Goal: Task Accomplishment & Management: Use online tool/utility

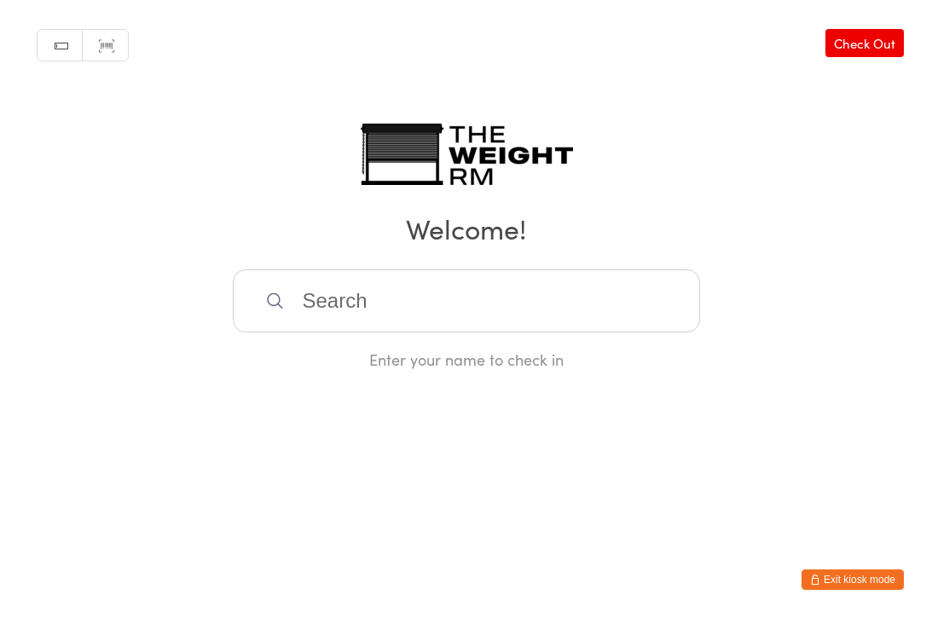
click at [839, 578] on button "Exit kiosk mode" at bounding box center [852, 579] width 102 height 20
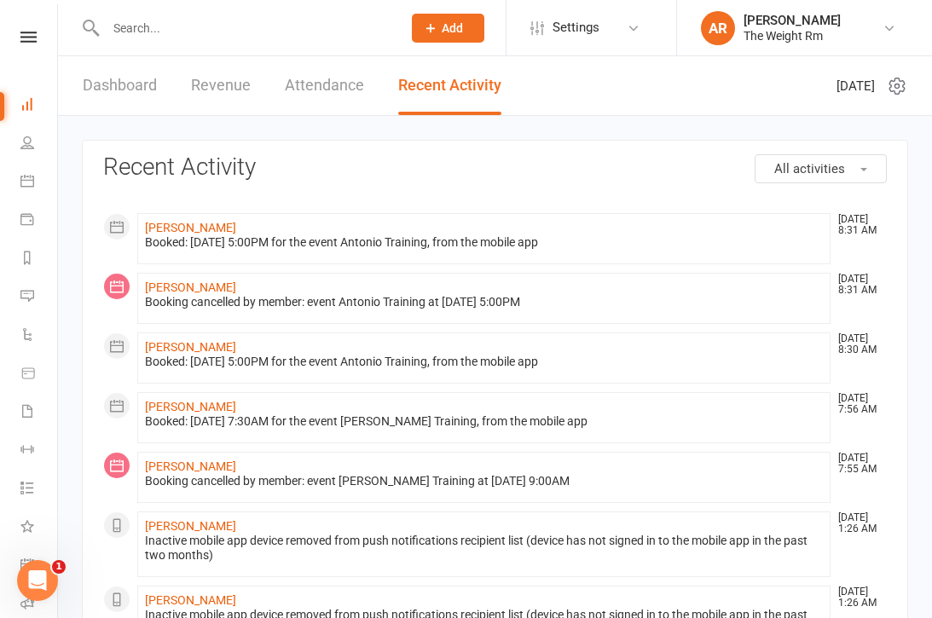
click at [25, 185] on icon at bounding box center [27, 181] width 14 height 14
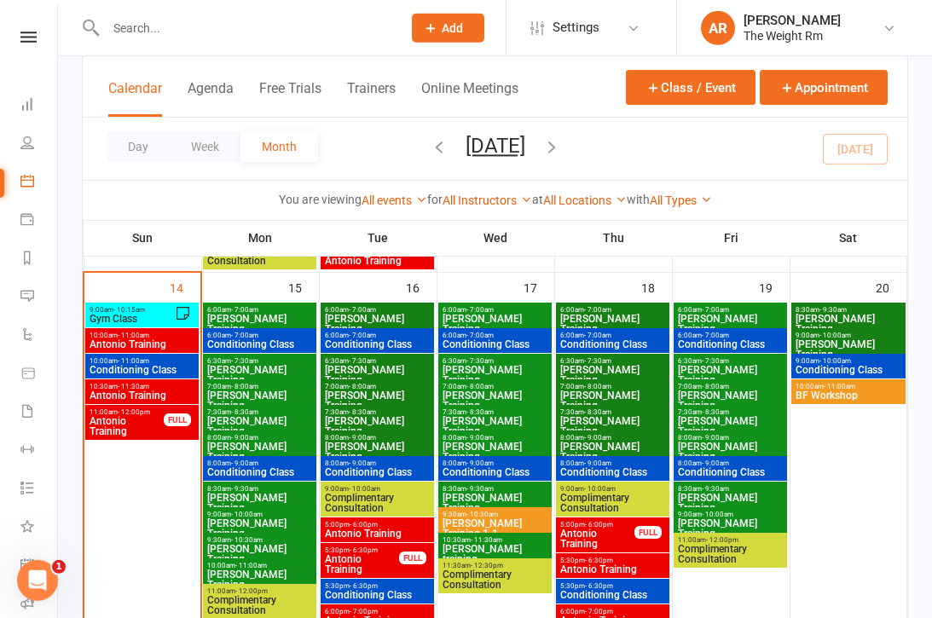
click at [140, 314] on span "Gym Class" at bounding box center [132, 319] width 86 height 10
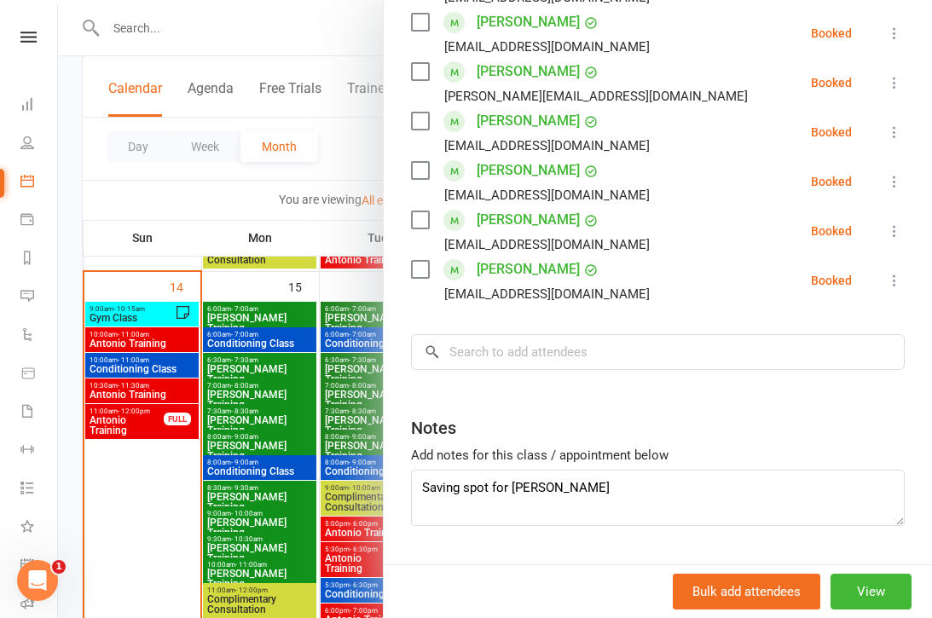
scroll to position [605, 0]
click at [39, 449] on link "Workouts" at bounding box center [39, 451] width 38 height 38
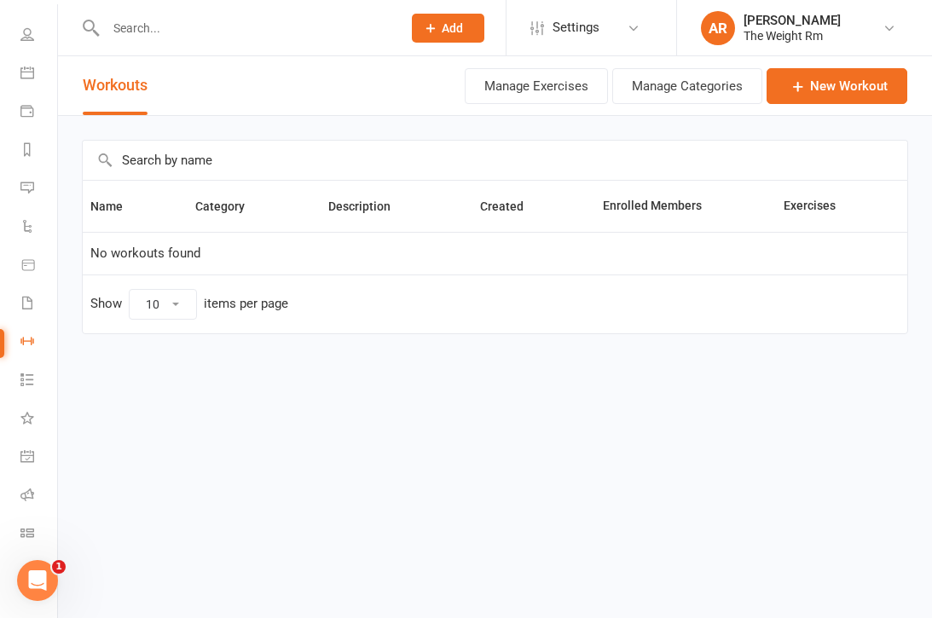
scroll to position [108, 0]
click at [27, 463] on link "General attendance" at bounding box center [39, 458] width 38 height 38
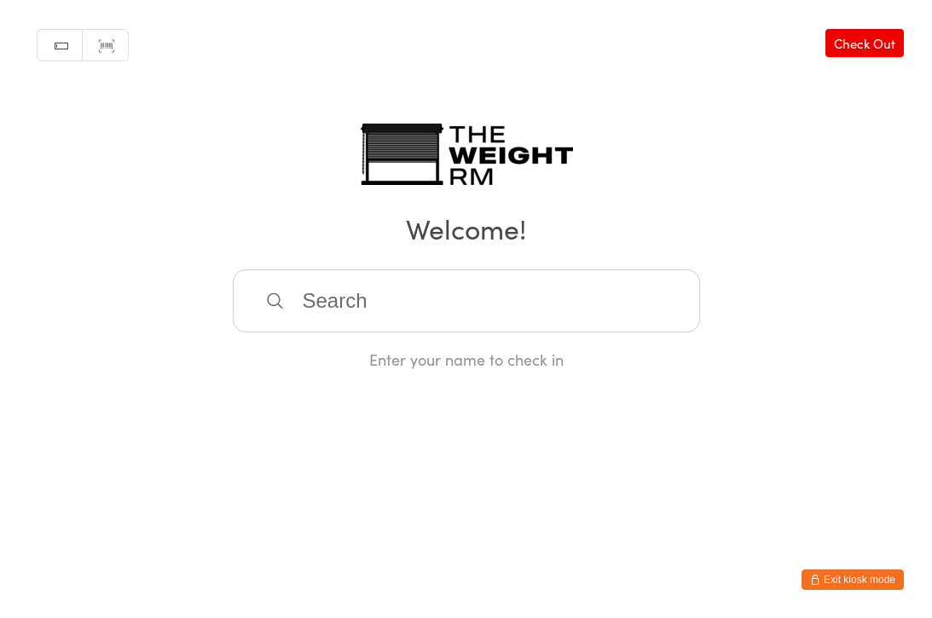
click at [856, 582] on button "Exit kiosk mode" at bounding box center [852, 579] width 102 height 20
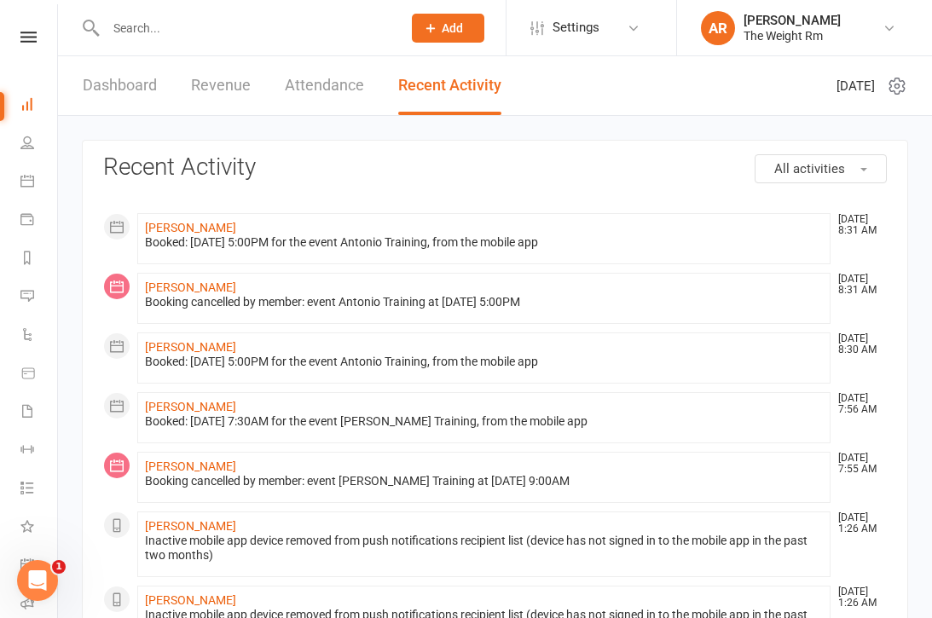
click at [26, 184] on icon at bounding box center [27, 181] width 14 height 14
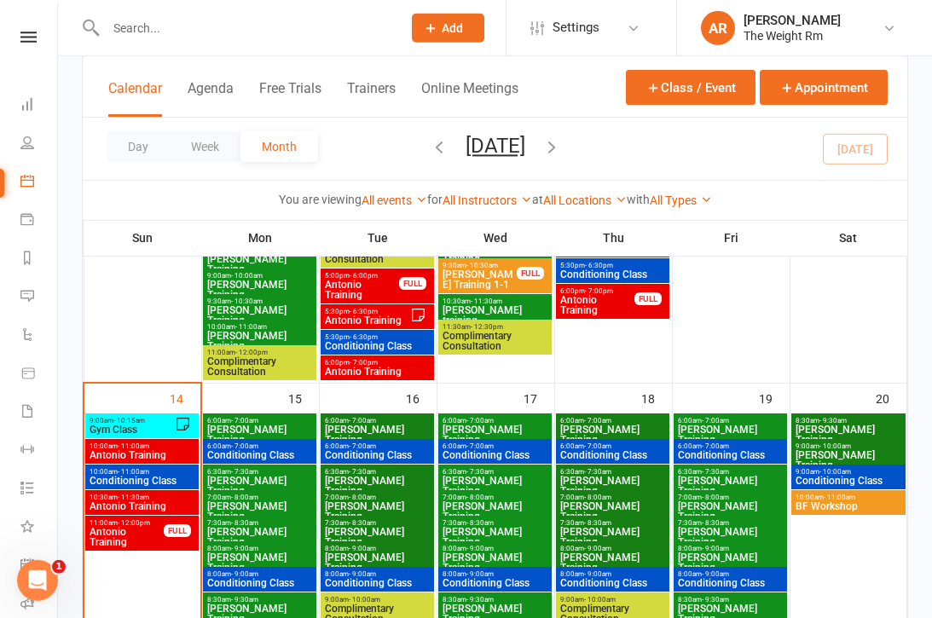
scroll to position [733, 0]
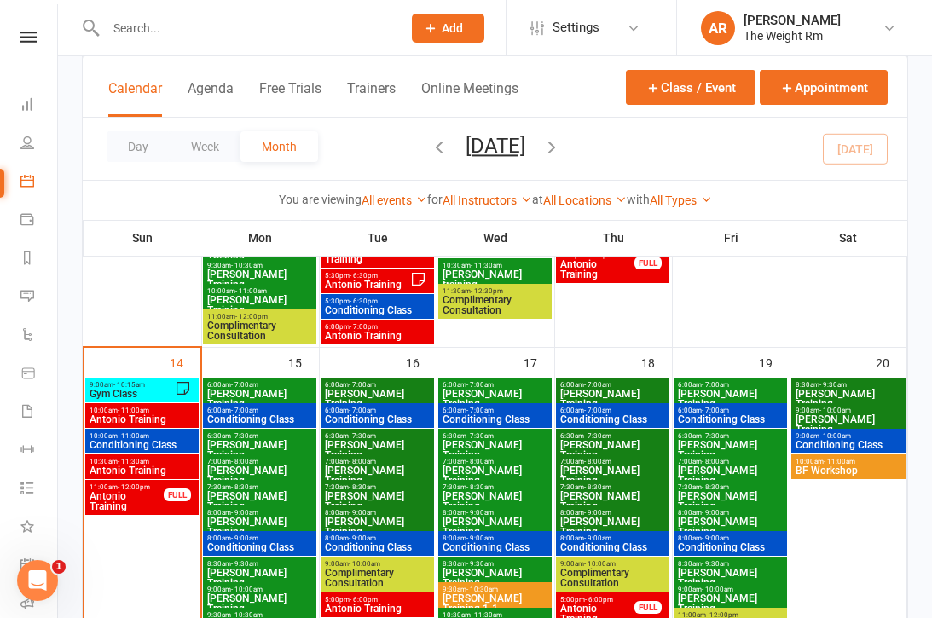
click at [165, 388] on span "9:00am - 10:15am" at bounding box center [132, 385] width 86 height 8
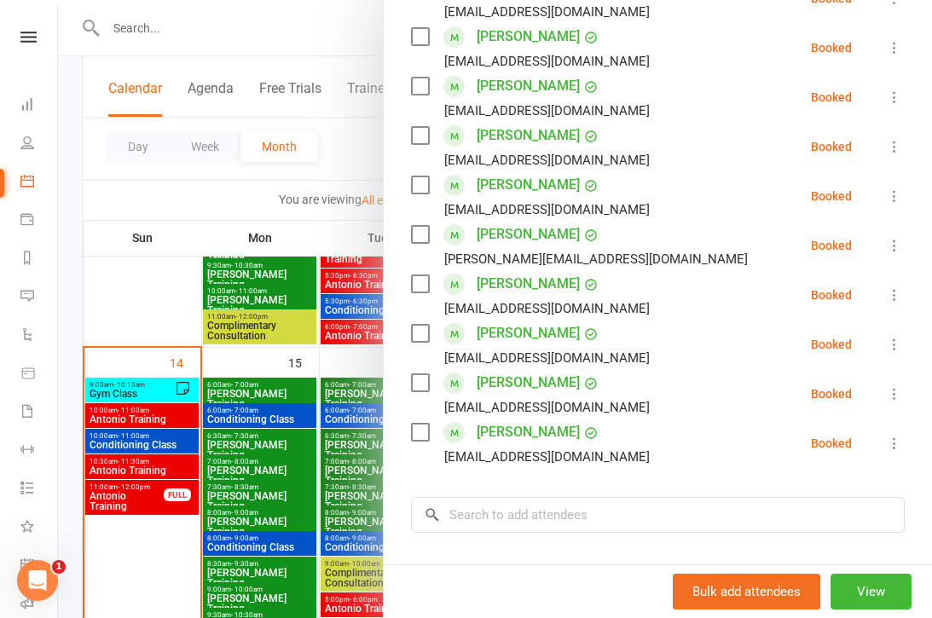
scroll to position [460, 0]
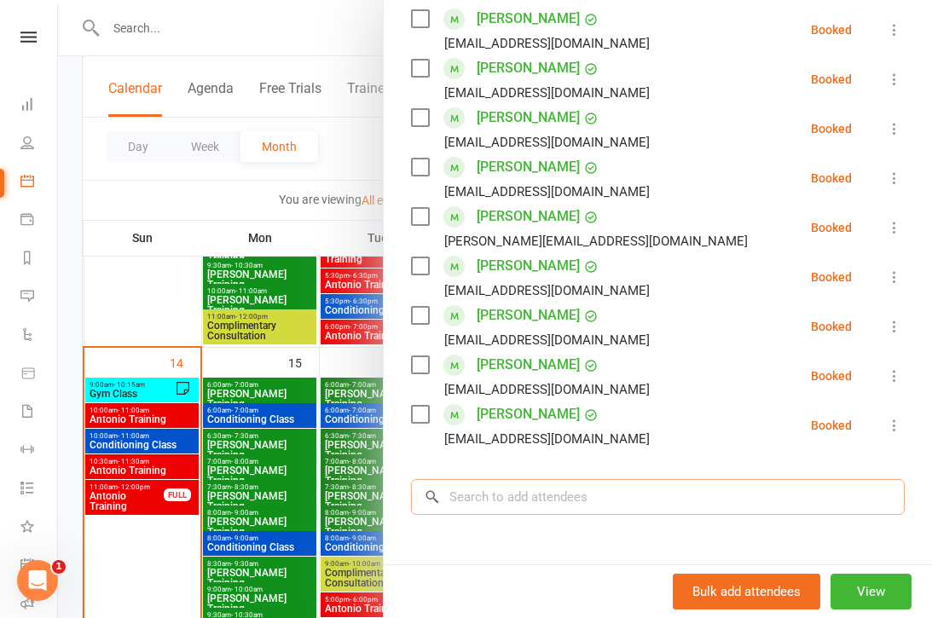
click at [573, 485] on input "search" at bounding box center [657, 497] width 493 height 36
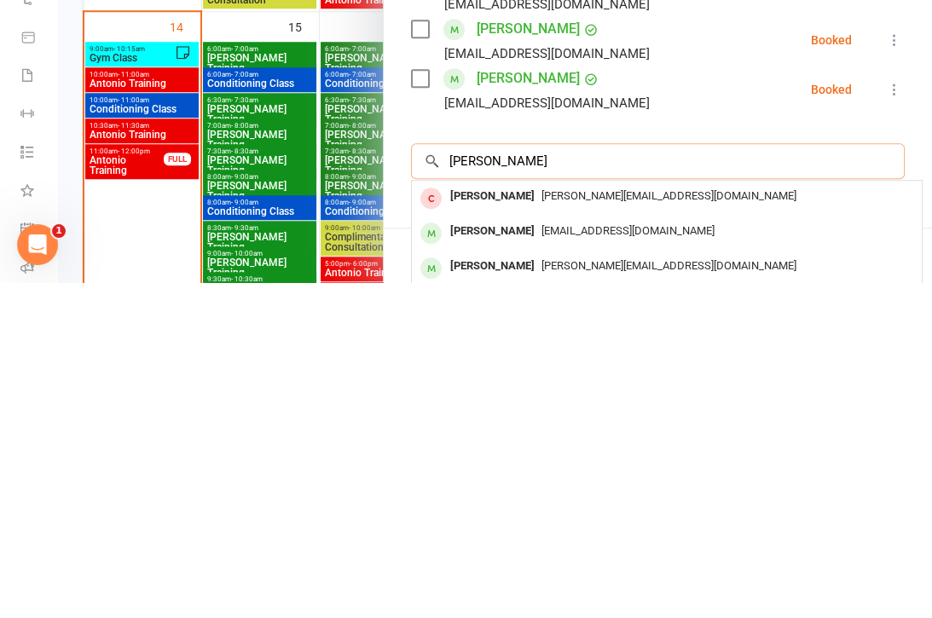
type input "Julie"
click at [476, 555] on div "Julie Ou" at bounding box center [492, 567] width 98 height 25
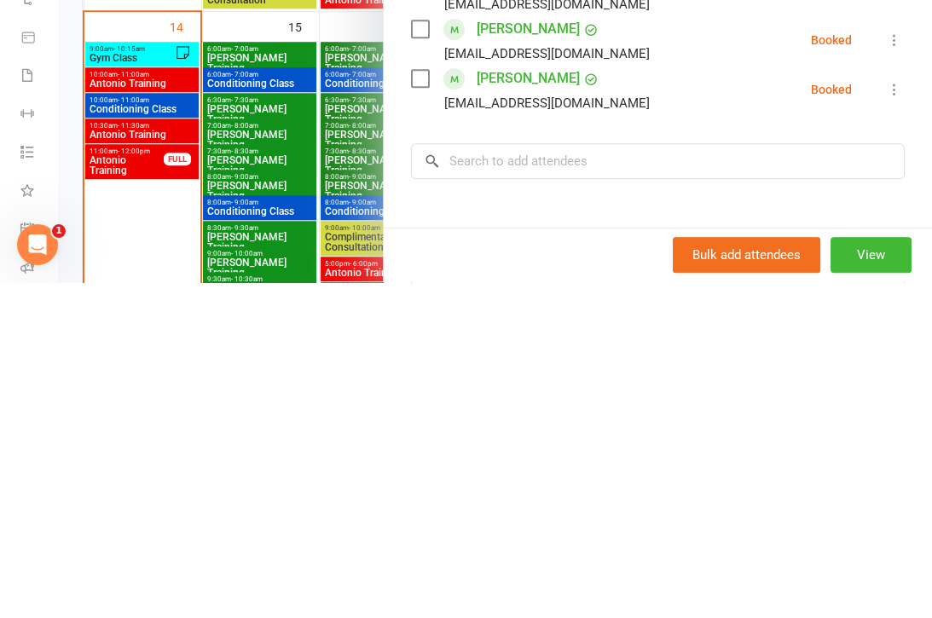
scroll to position [1069, 0]
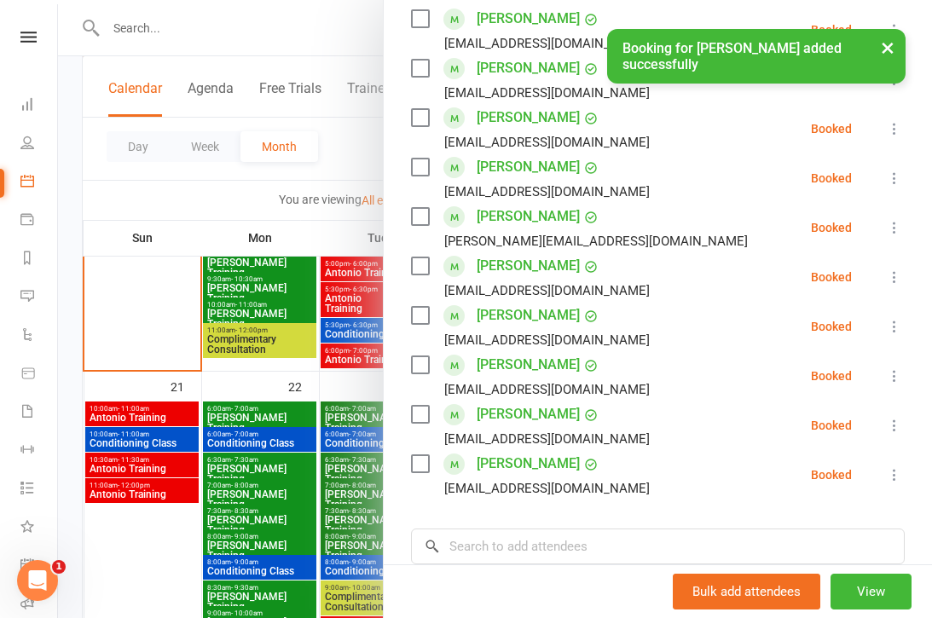
click at [274, 433] on div at bounding box center [495, 309] width 874 height 618
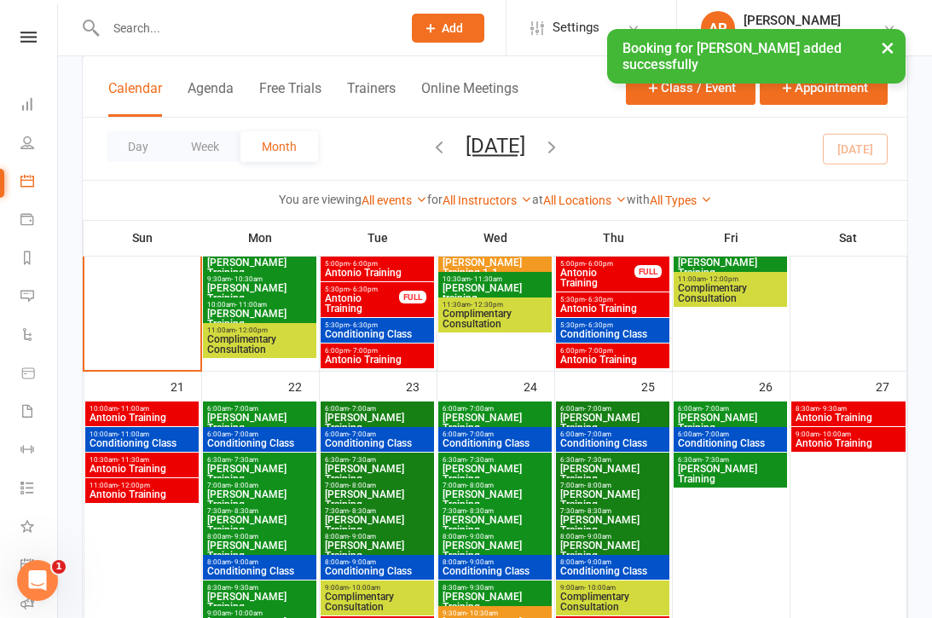
click at [27, 568] on icon at bounding box center [28, 566] width 6 height 6
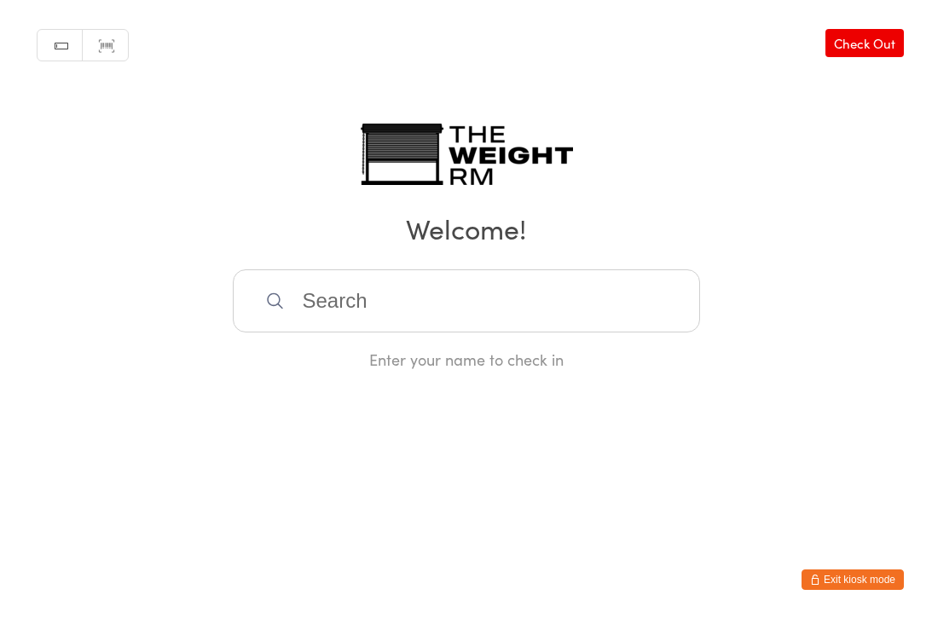
click at [557, 309] on input "search" at bounding box center [466, 300] width 467 height 63
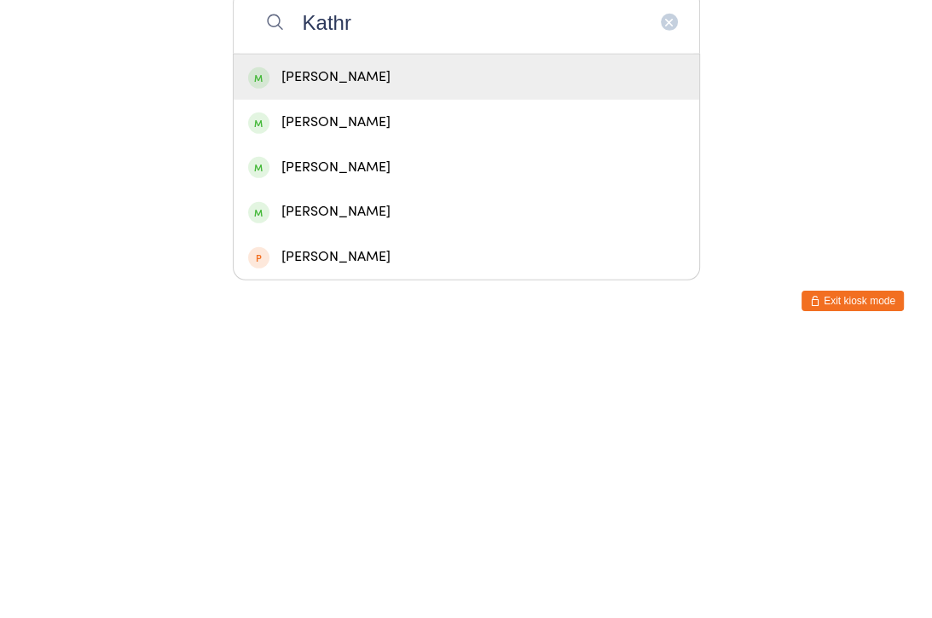
type input "Kathr"
click at [384, 390] on div "[PERSON_NAME]" at bounding box center [466, 401] width 436 height 23
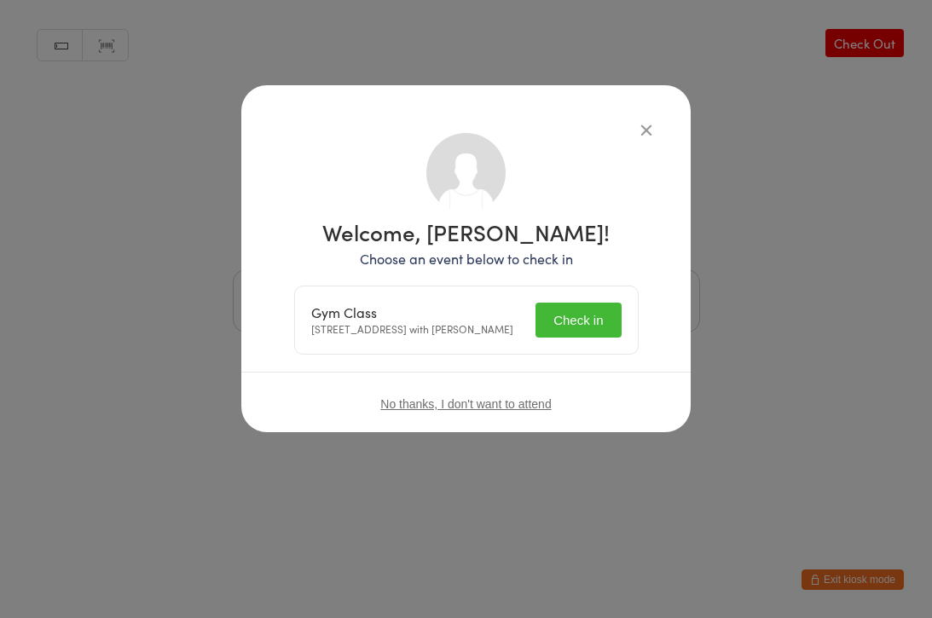
click at [569, 316] on button "Check in" at bounding box center [577, 320] width 85 height 35
